Goal: Information Seeking & Learning: Learn about a topic

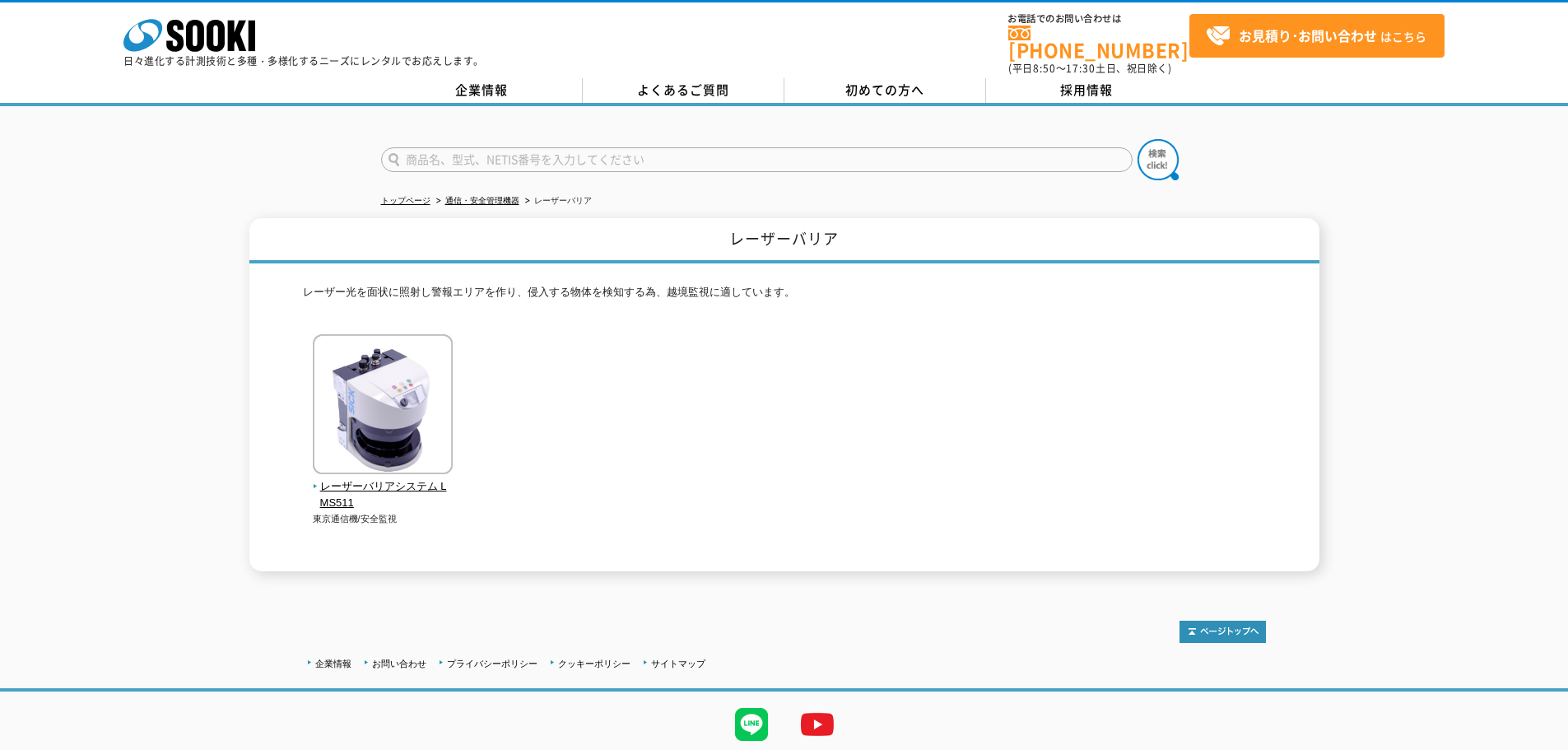
click at [583, 147] on input "text" at bounding box center [756, 160] width 751 height 25
type input "商品名、型式、NETIS番号を入力してください"
click at [615, 361] on div "レーザーバリアシステム LMS511 東京通信機/安全監視" at bounding box center [784, 447] width 963 height 225
click at [535, 139] on form "商品名、型式、NETIS番号を入力してください" at bounding box center [784, 162] width 807 height 46
click at [535, 147] on input "text" at bounding box center [756, 160] width 751 height 25
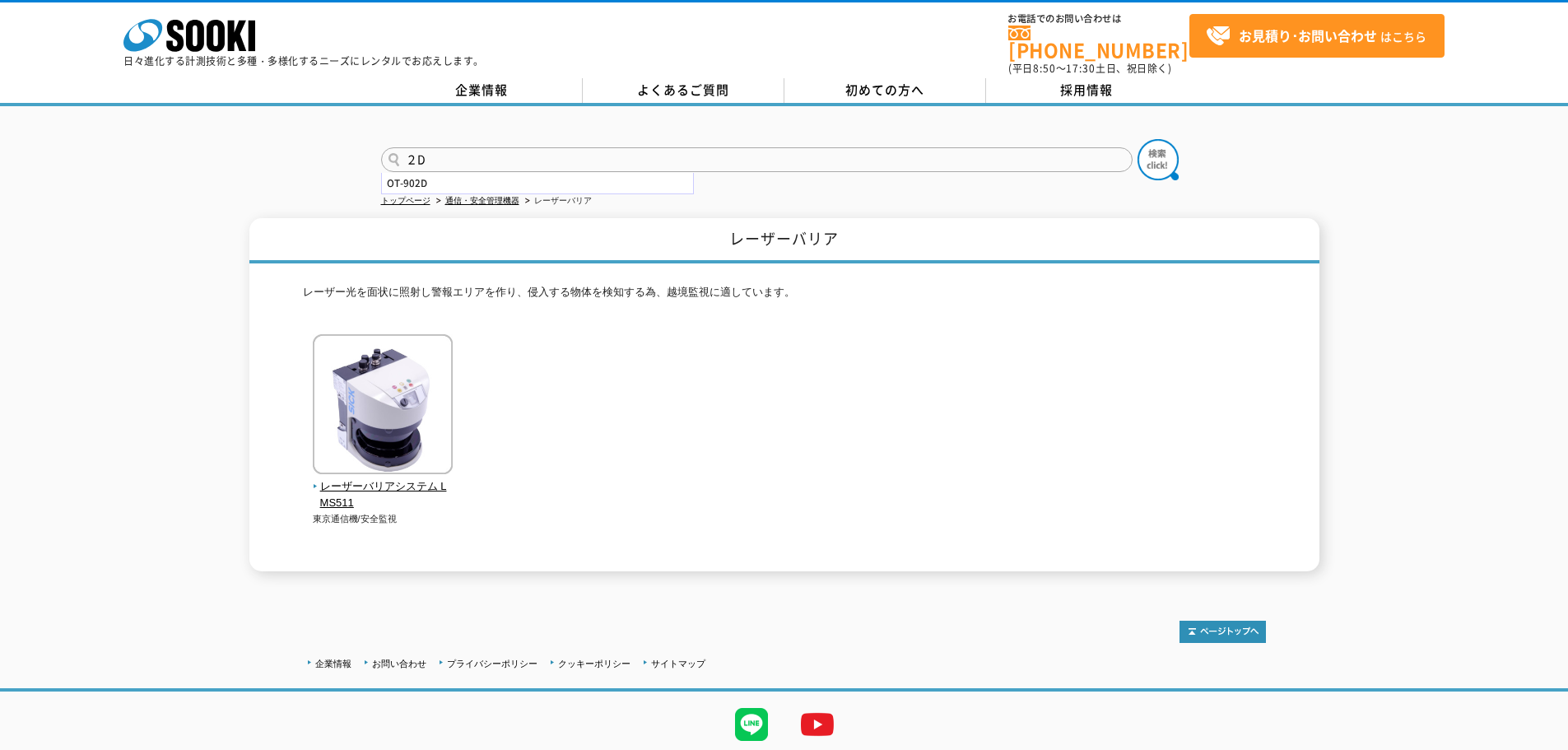
type input "２"
type input "2Dセンサ"
click at [1137, 139] on button at bounding box center [1158, 160] width 41 height 41
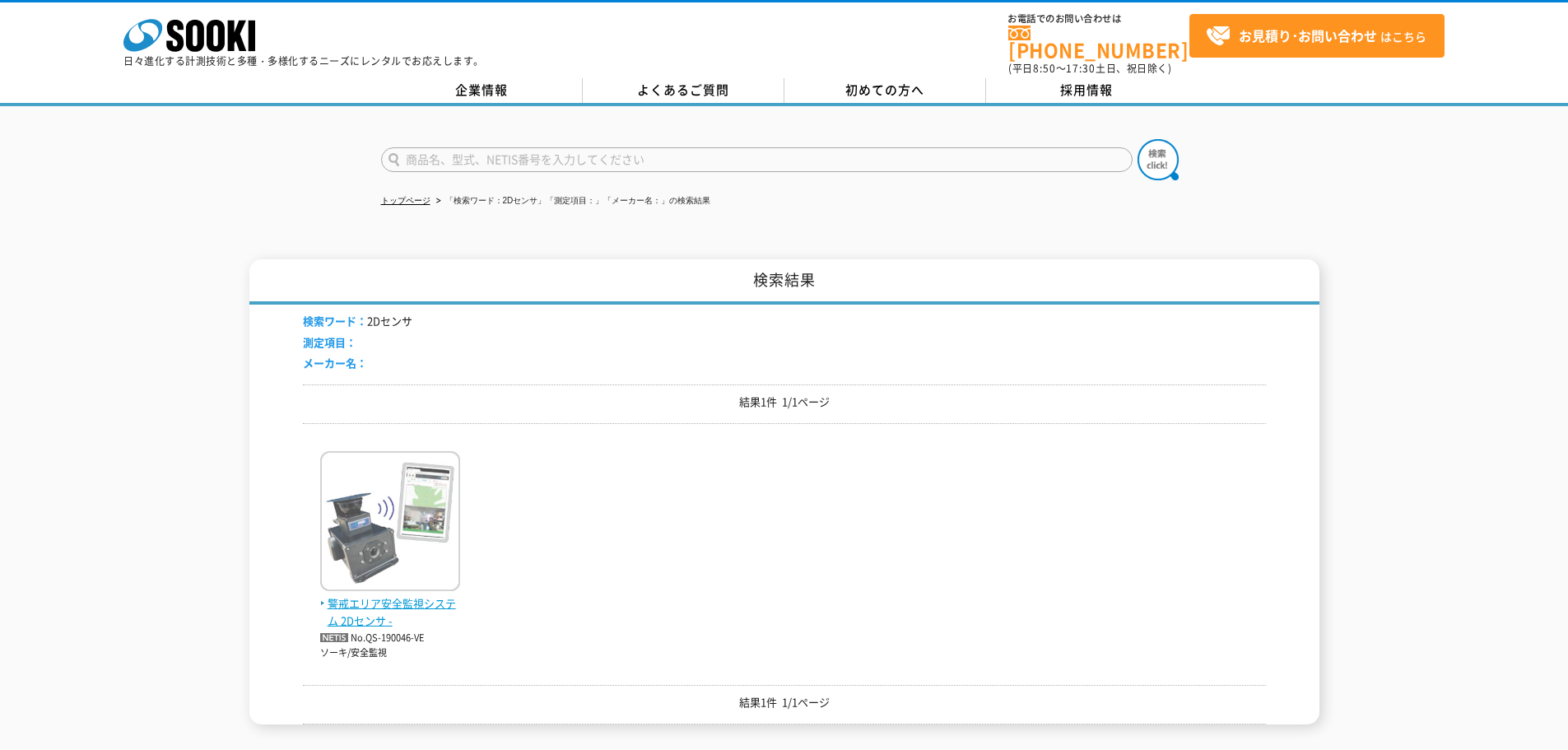
click at [369, 554] on img at bounding box center [389, 523] width 140 height 144
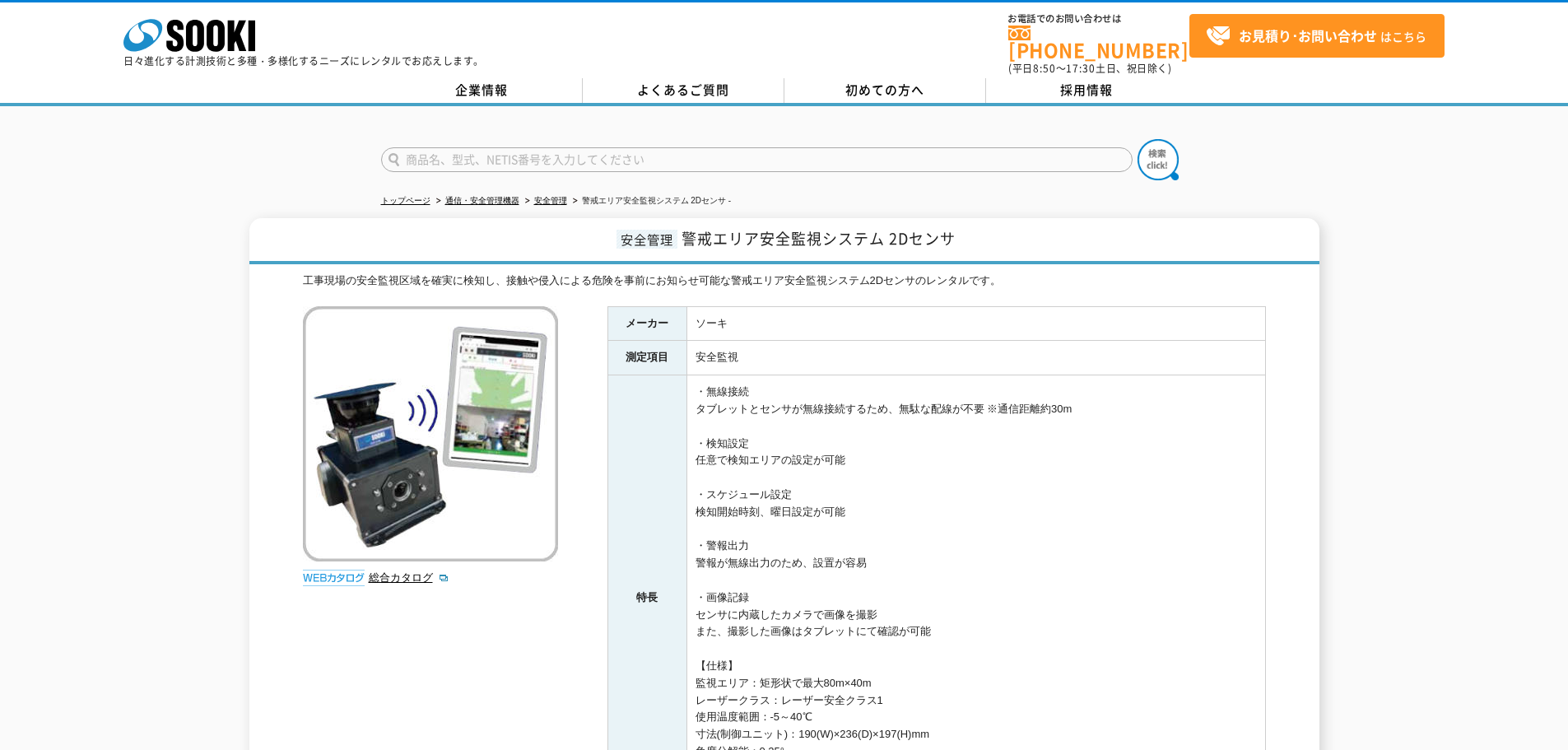
scroll to position [165, 0]
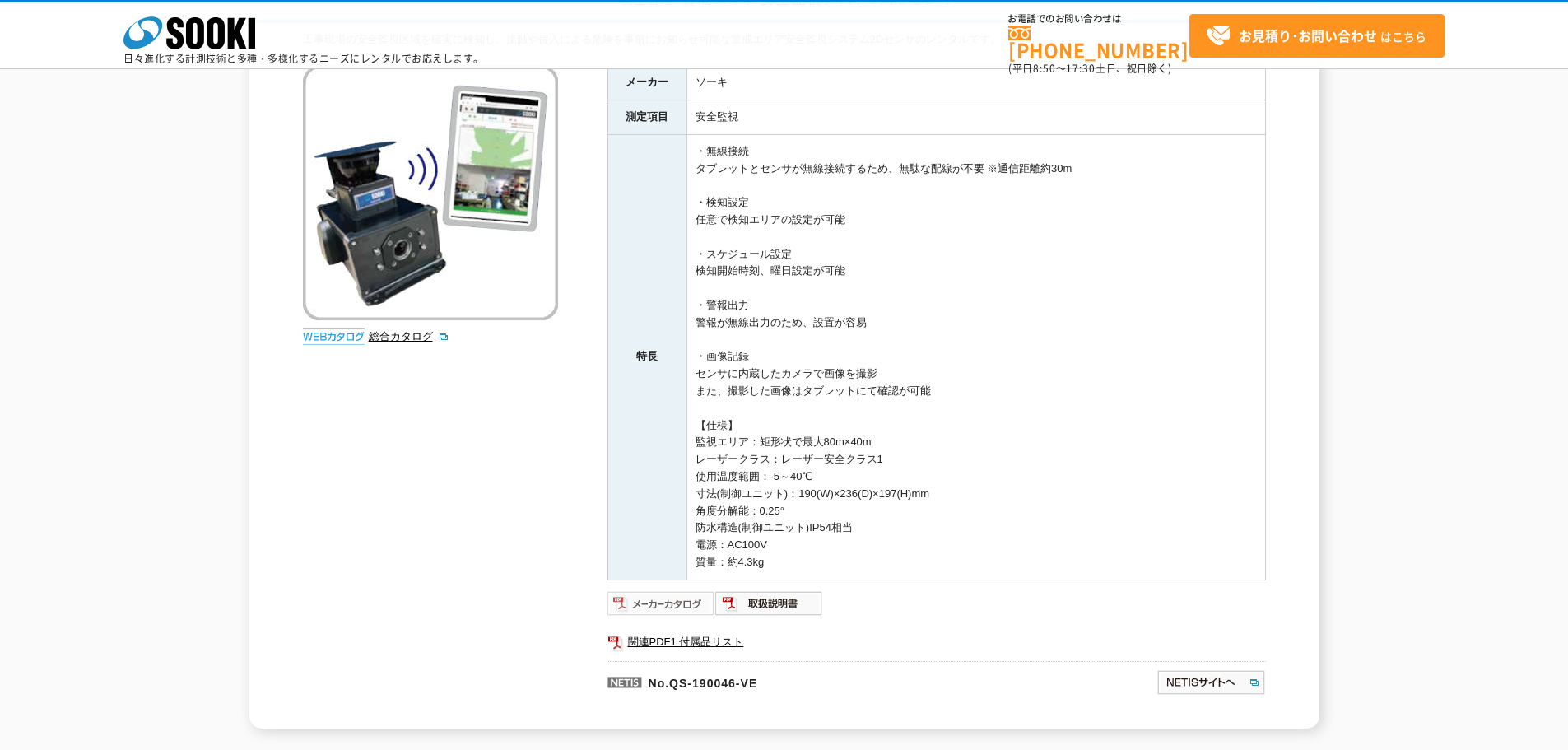
click at [700, 602] on img at bounding box center [661, 604] width 107 height 26
click at [787, 609] on img at bounding box center [769, 604] width 107 height 26
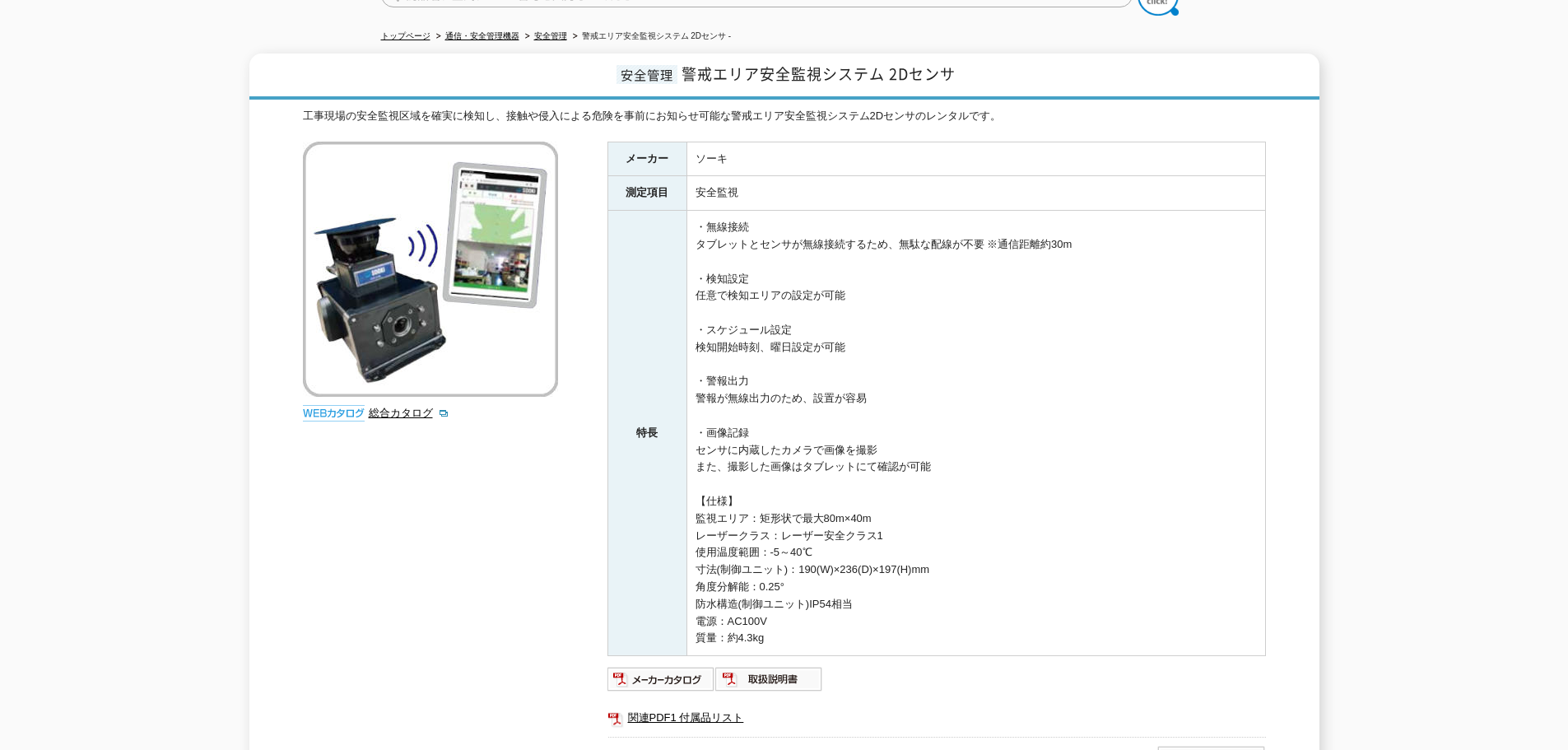
scroll to position [0, 0]
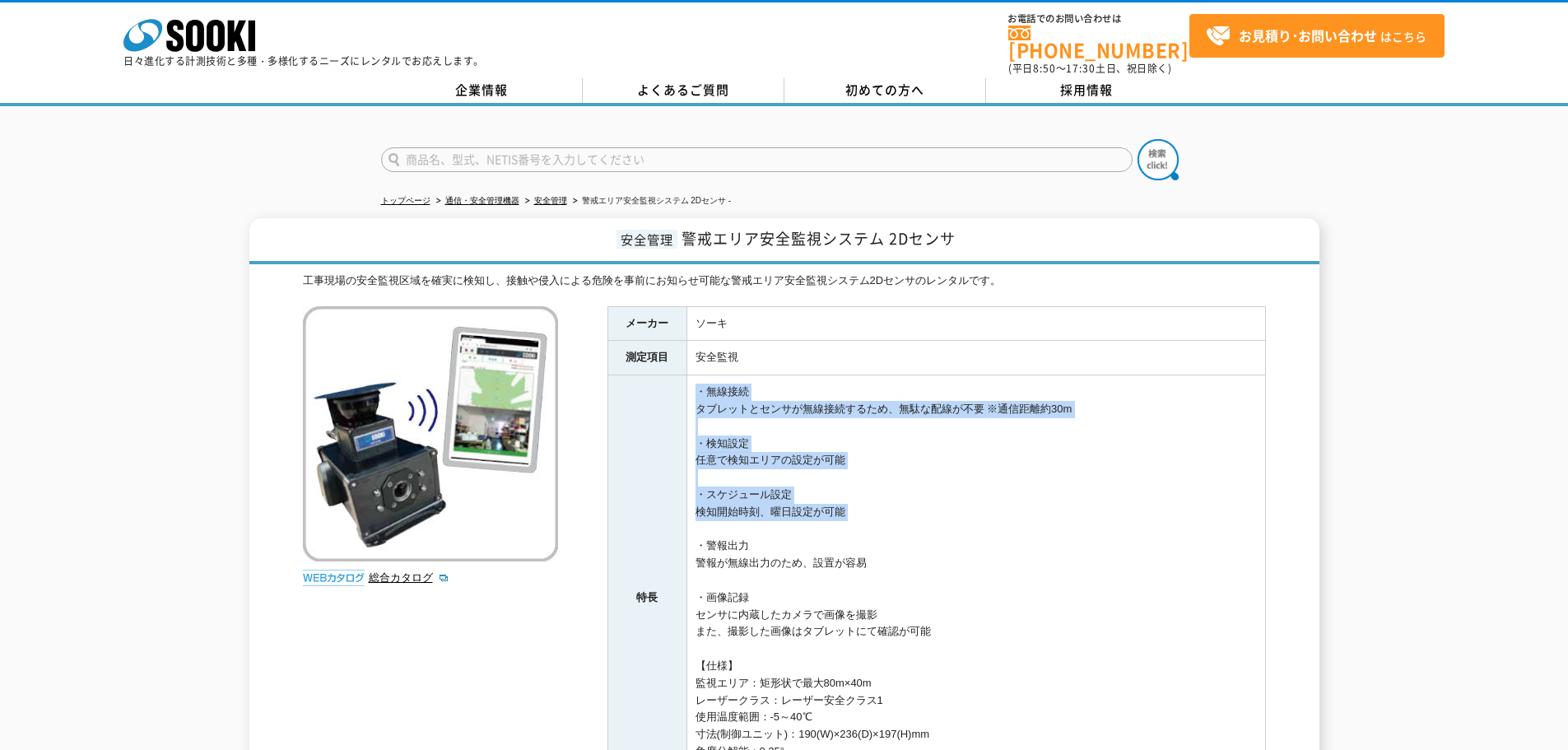
drag, startPoint x: 757, startPoint y: 410, endPoint x: 950, endPoint y: 545, distance: 235.5
click at [950, 542] on td "・無線接続 タブレットとセンサが無線接続するため、無駄な配線が不要 ※通信距離約30m ・検知設定 任意で検知エリアの設定が可能 ・スケジュール設定 検知開始…" at bounding box center [976, 598] width 579 height 446
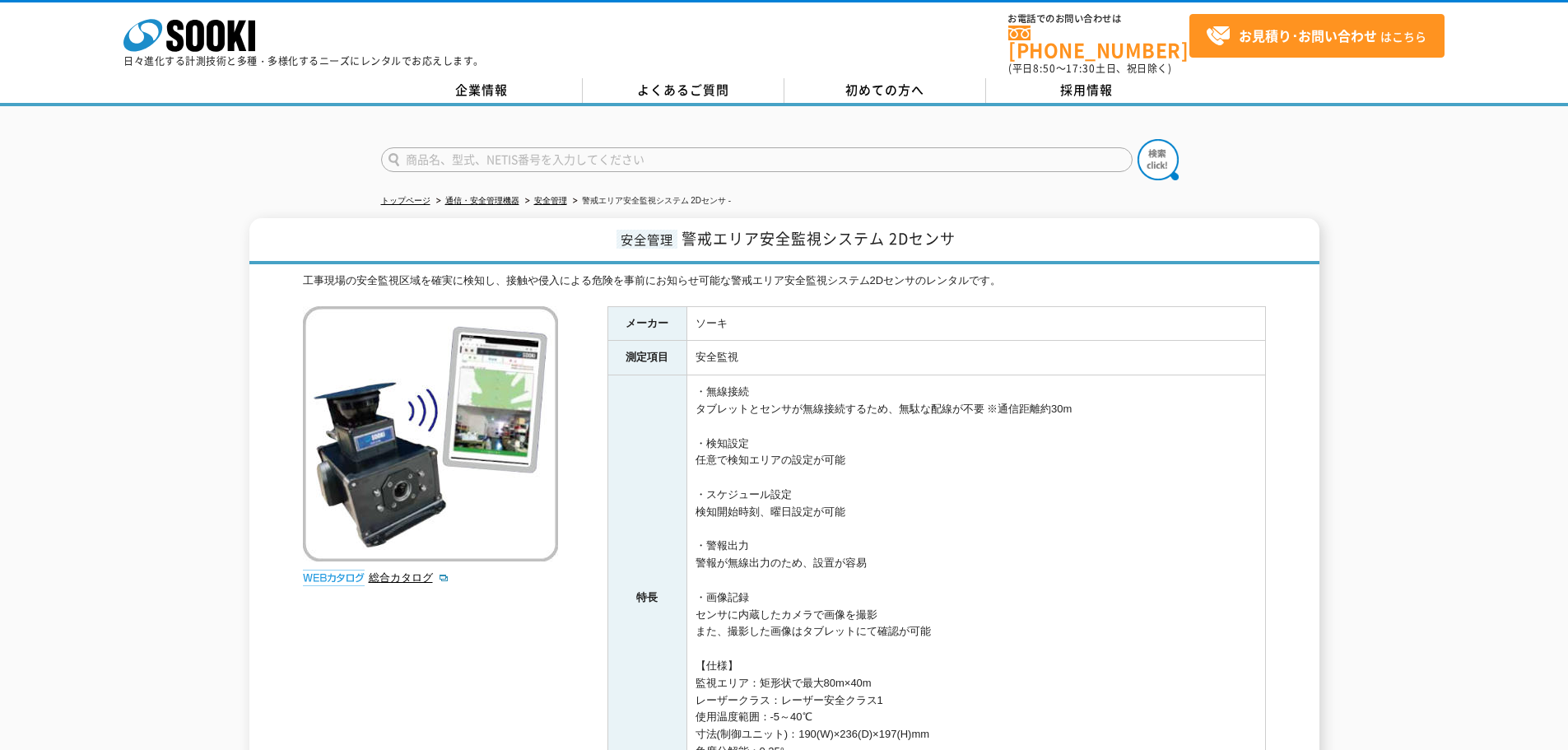
click at [951, 547] on td "・無線接続 タブレットとセンサが無線接続するため、無駄な配線が不要 ※通信距離約30m ・検知設定 任意で検知エリアの設定が可能 ・スケジュール設定 検知開始…" at bounding box center [976, 598] width 579 height 446
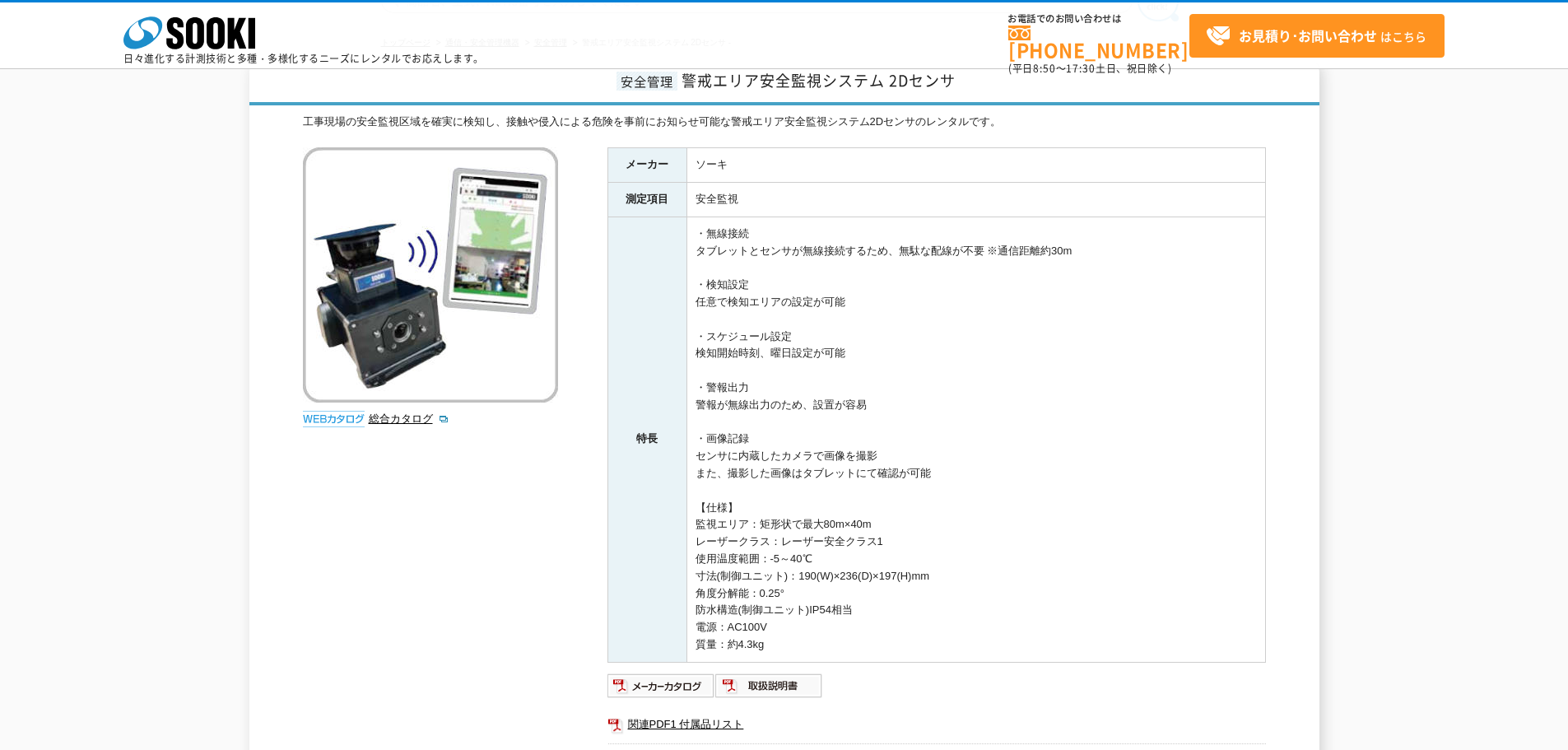
scroll to position [165, 0]
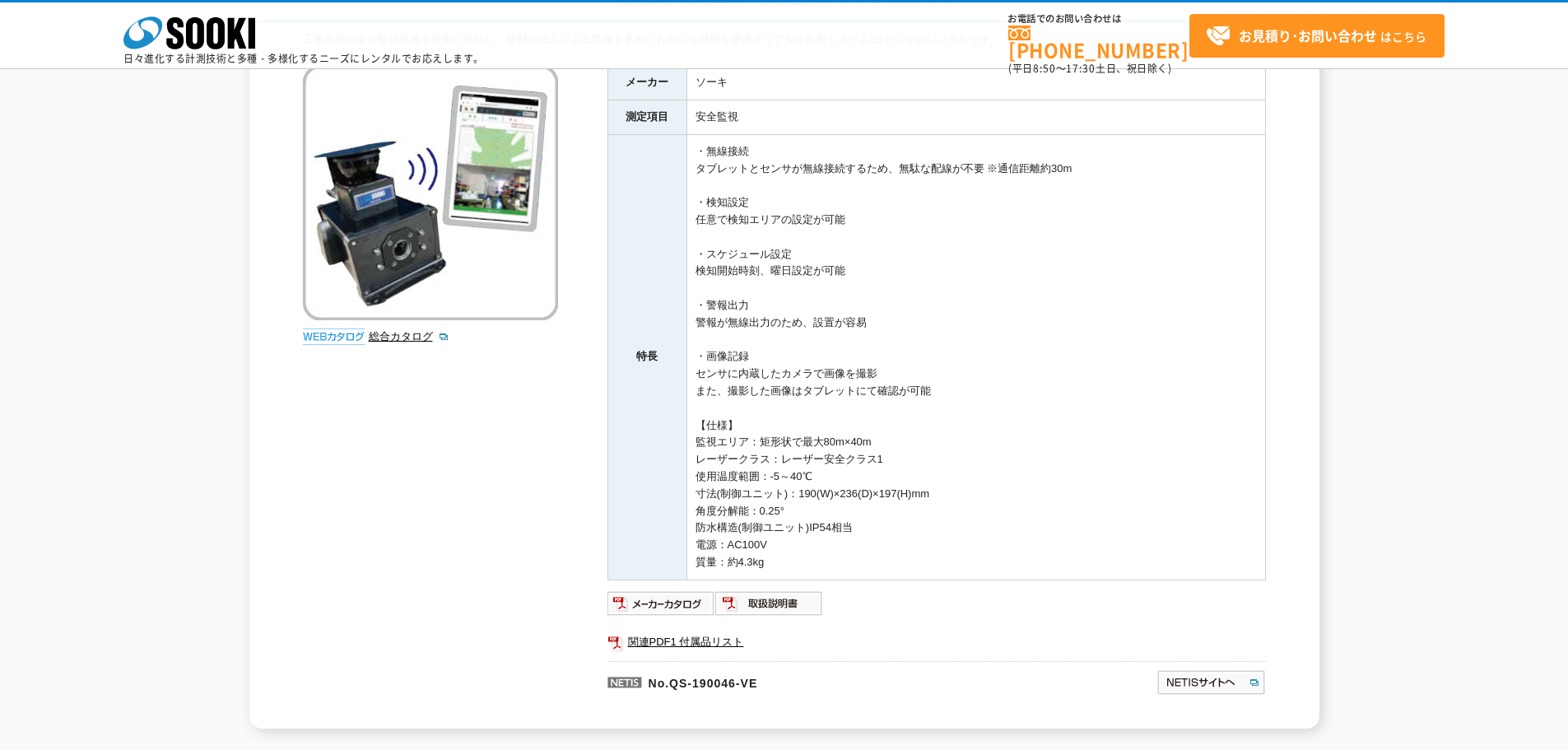
drag, startPoint x: 939, startPoint y: 543, endPoint x: 860, endPoint y: 291, distance: 264.1
click at [860, 291] on td "・無線接続 タブレットとセンサが無線接続するため、無駄な配線が不要 ※通信距離約30m ・検知設定 任意で検知エリアの設定が可能 ・スケジュール設定 検知開始…" at bounding box center [976, 356] width 579 height 446
drag, startPoint x: 884, startPoint y: 547, endPoint x: 858, endPoint y: 468, distance: 83.2
click at [855, 467] on td "・無線接続 タブレットとセンサが無線接続するため、無駄な配線が不要 ※通信距離約30m ・検知設定 任意で検知エリアの設定が可能 ・スケジュール設定 検知開始…" at bounding box center [976, 356] width 579 height 446
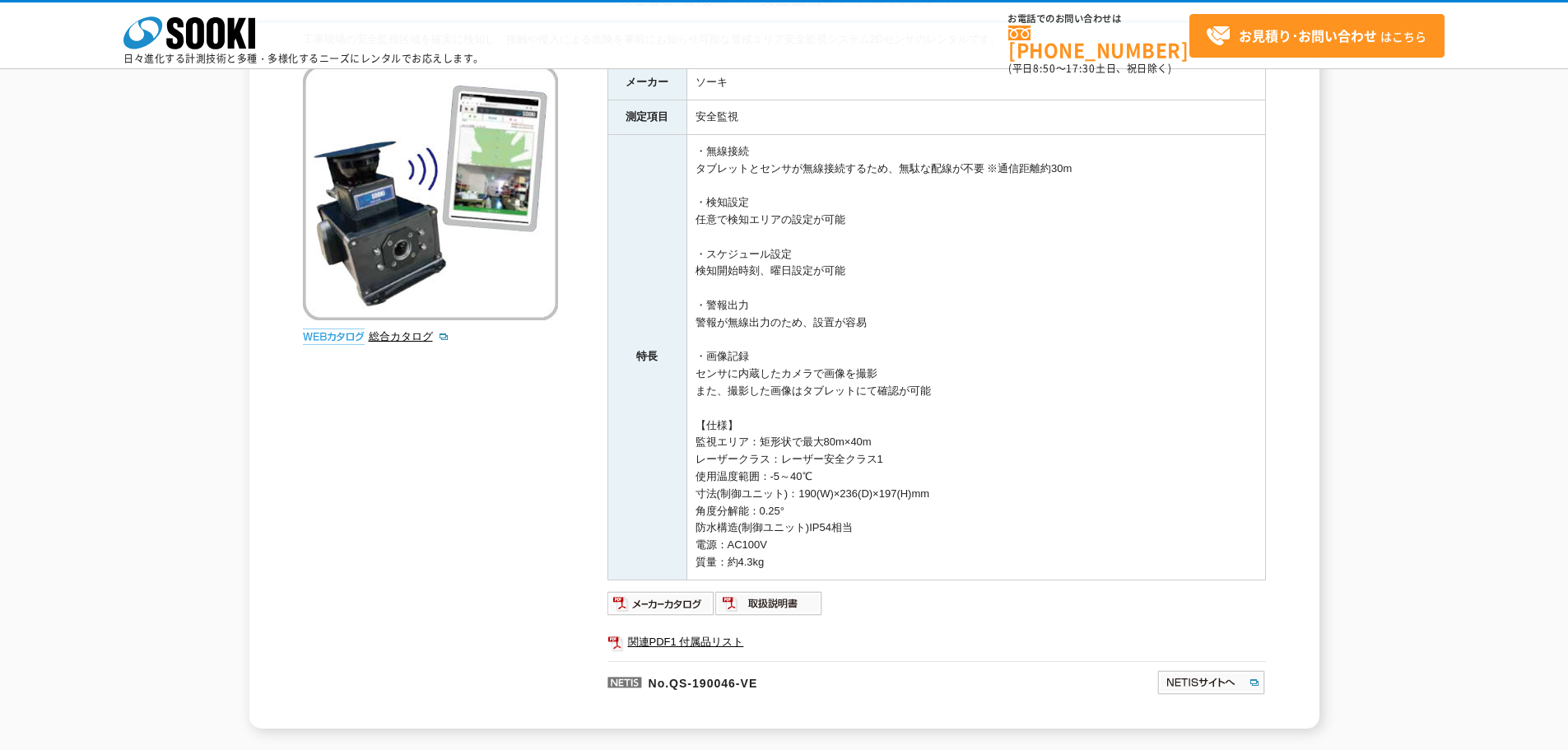
click at [858, 468] on td "・無線接続 タブレットとセンサが無線接続するため、無駄な配線が不要 ※通信距離約30m ・検知設定 任意で検知エリアの設定が可能 ・スケジュール設定 検知開始…" at bounding box center [976, 356] width 579 height 446
click at [854, 559] on td "・無線接続 タブレットとセンサが無線接続するため、無駄な配線が不要 ※通信距離約30m ・検知設定 任意で検知エリアの設定が可能 ・スケジュール設定 検知開始…" at bounding box center [976, 356] width 579 height 446
drag, startPoint x: 854, startPoint y: 559, endPoint x: 755, endPoint y: 388, distance: 197.6
click at [755, 388] on td "・無線接続 タブレットとセンサが無線接続するため、無駄な配線が不要 ※通信距離約30m ・検知設定 任意で検知エリアの設定が可能 ・スケジュール設定 検知開始…" at bounding box center [976, 356] width 579 height 446
click at [684, 606] on img at bounding box center [661, 604] width 107 height 26
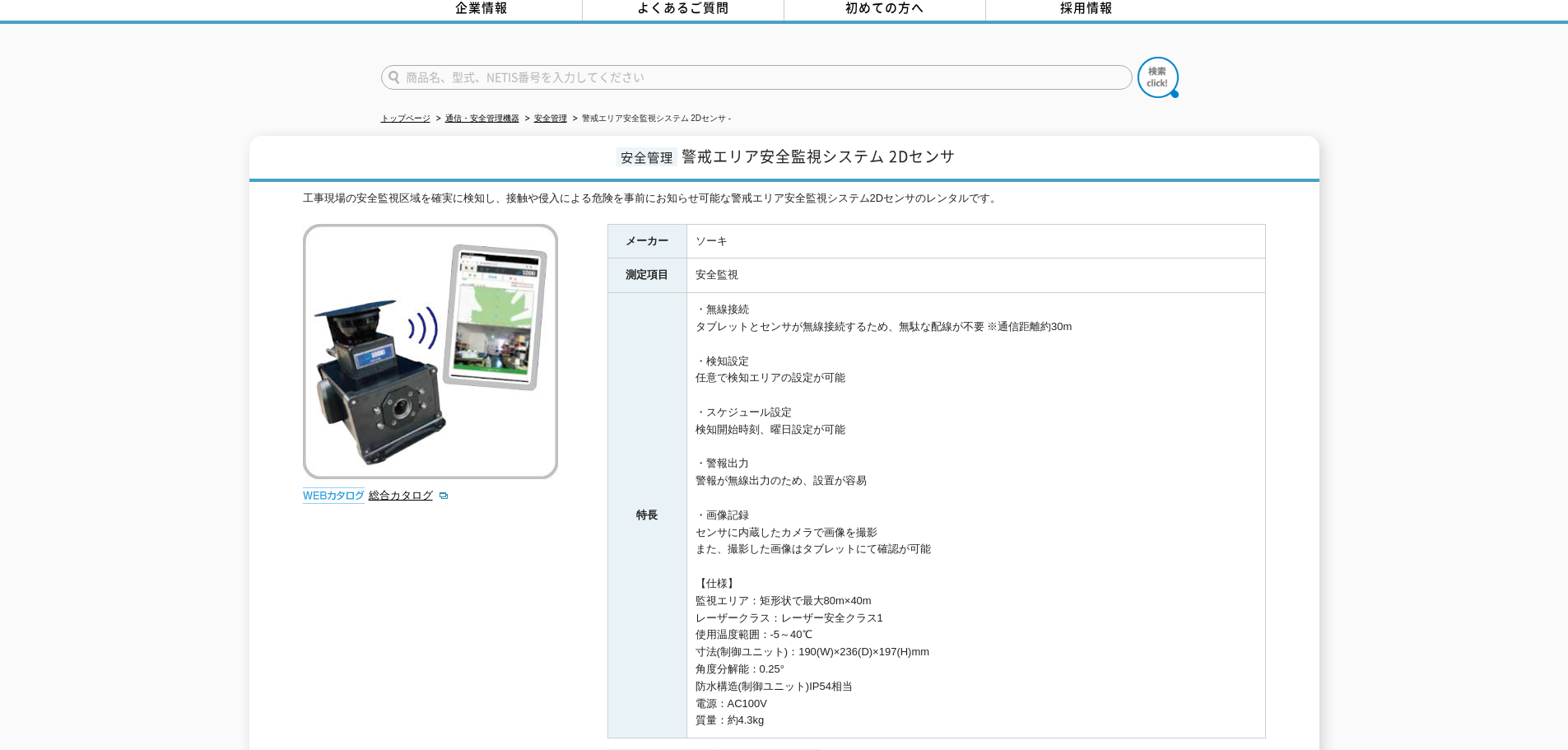
scroll to position [0, 0]
